Goal: Task Accomplishment & Management: Manage account settings

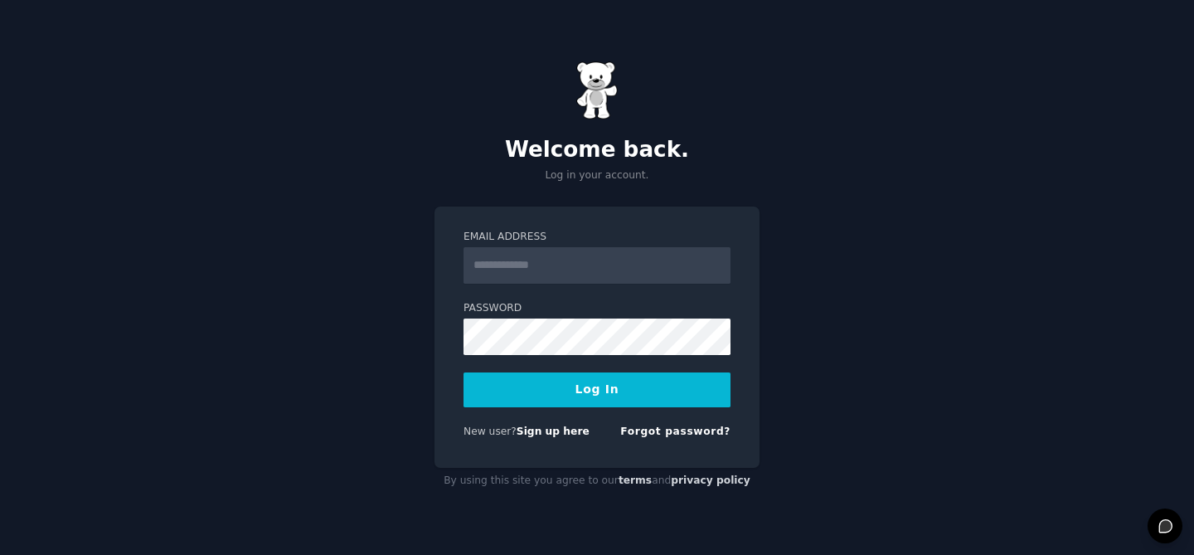
click at [581, 270] on input "Email Address" at bounding box center [597, 265] width 267 height 36
type input "**********"
click at [621, 397] on button "Log In" at bounding box center [597, 389] width 267 height 35
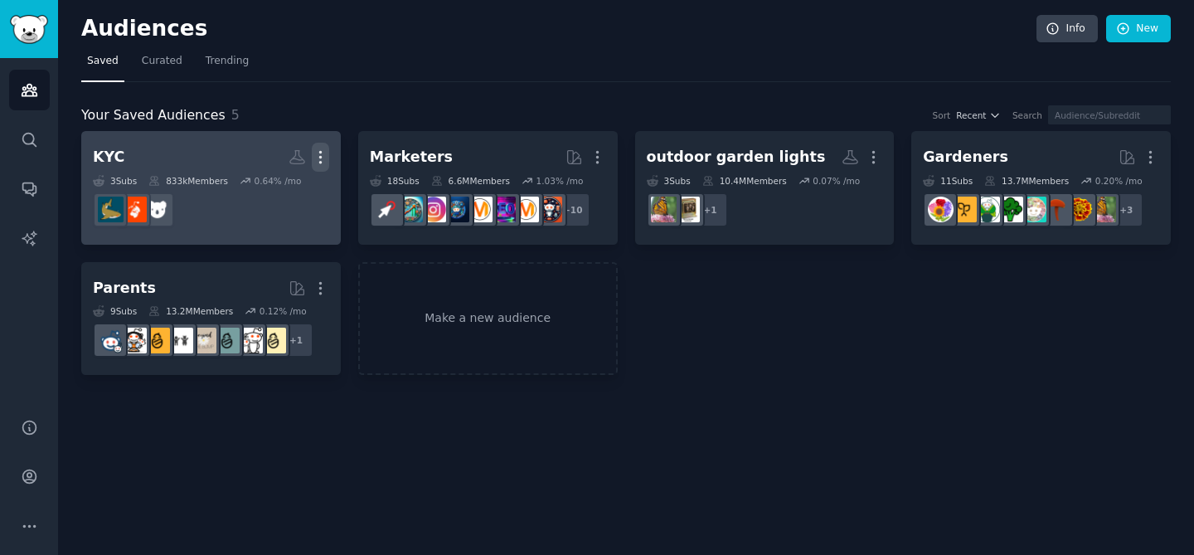
click at [323, 154] on icon "button" at bounding box center [320, 156] width 17 height 17
click at [286, 198] on p "Delete" at bounding box center [275, 191] width 38 height 17
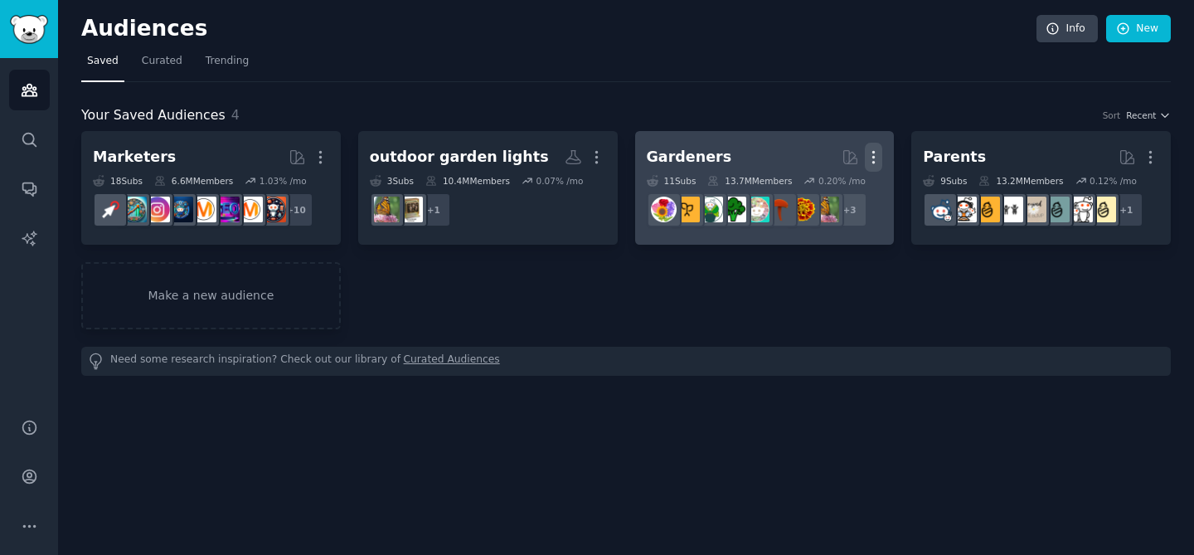
click at [878, 157] on icon "button" at bounding box center [873, 156] width 17 height 17
click at [835, 197] on p "Delete" at bounding box center [828, 191] width 38 height 17
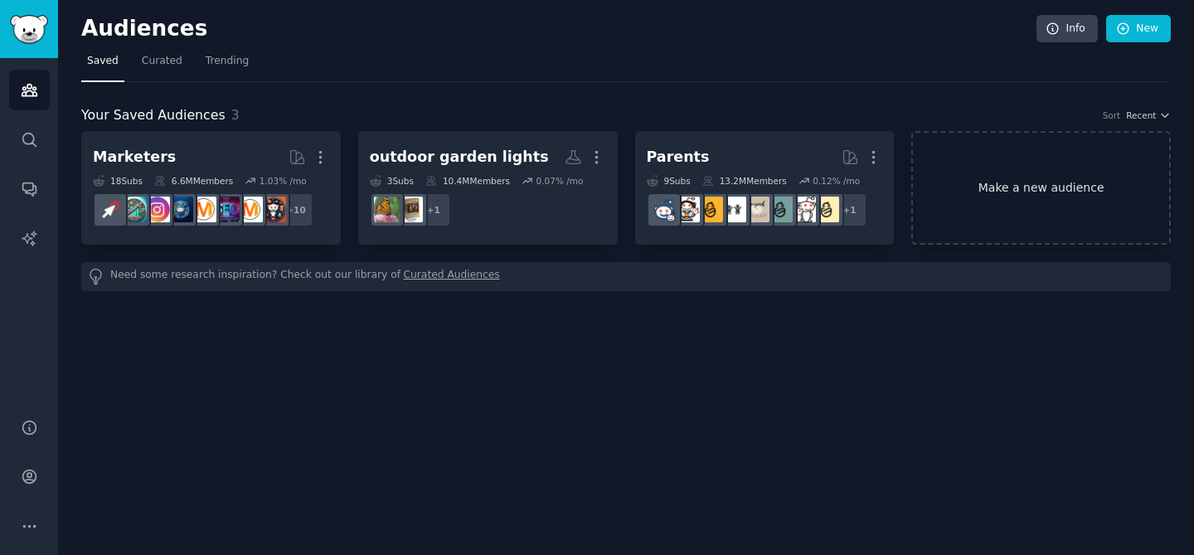
click at [1048, 174] on link "Make a new audience" at bounding box center [1041, 188] width 260 height 114
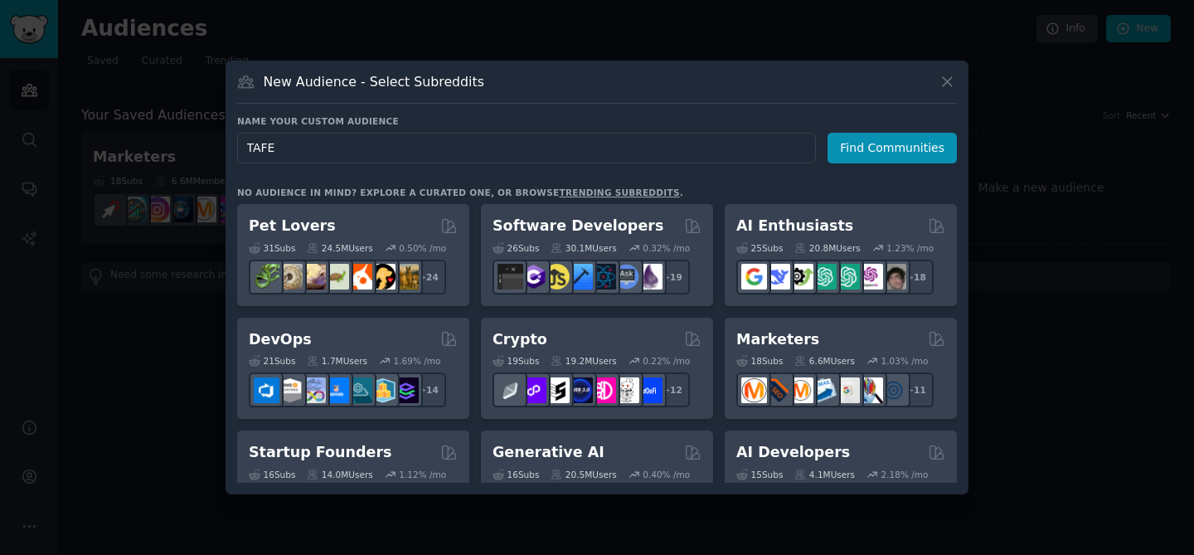
type input "TAFE"
click at [916, 140] on button "Find Communities" at bounding box center [892, 148] width 129 height 31
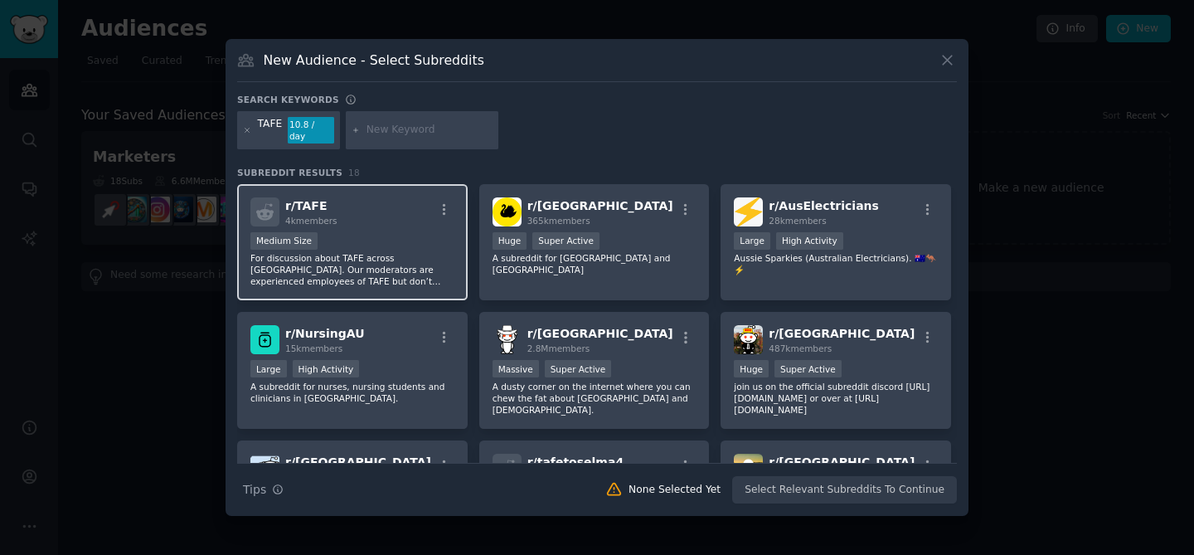
click at [367, 204] on div "r/ TAFE 4k members" at bounding box center [352, 211] width 204 height 29
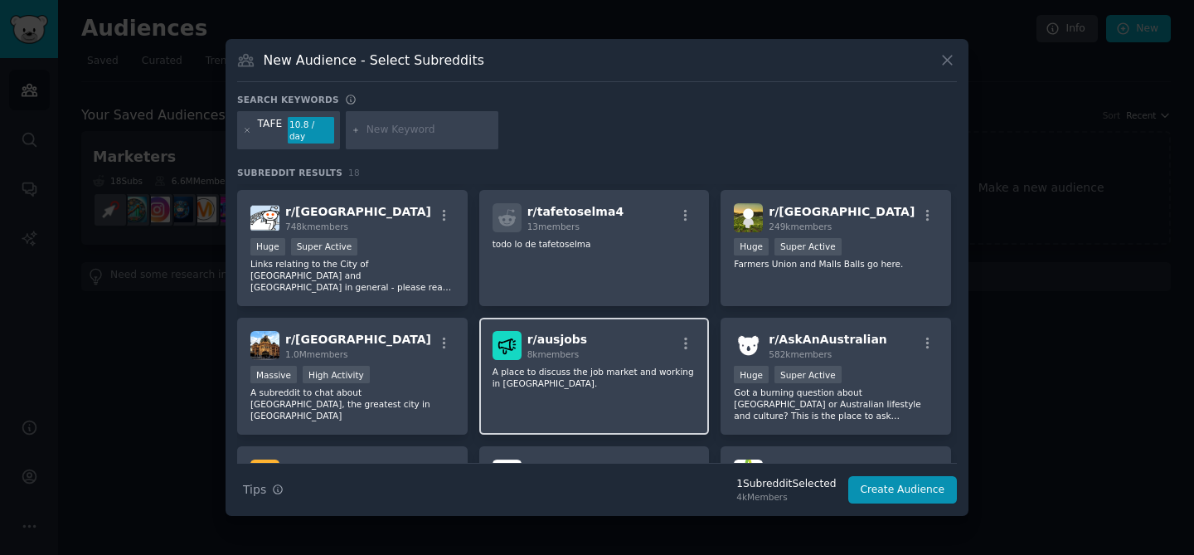
scroll to position [254, 0]
